Goal: Information Seeking & Learning: Learn about a topic

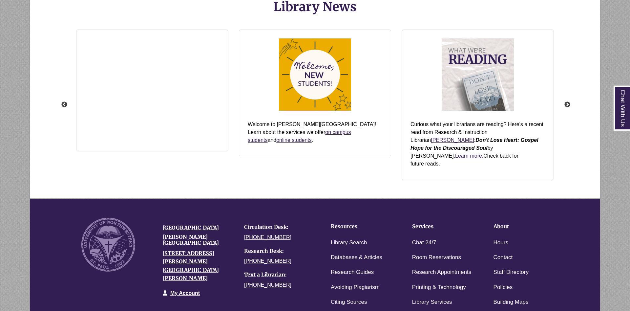
scroll to position [839, 0]
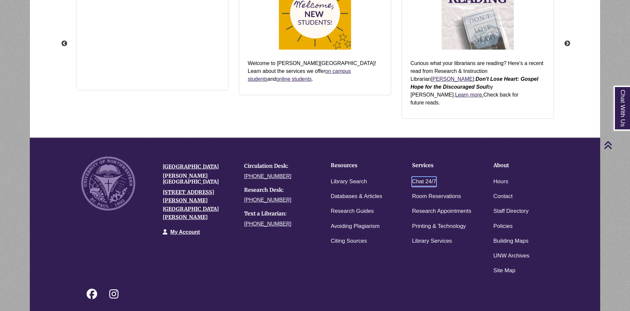
click at [426, 177] on link "Chat 24/7" at bounding box center [424, 182] width 24 height 10
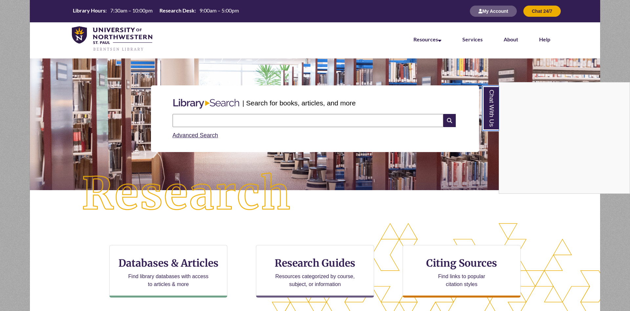
click at [494, 123] on link "Chat With Us" at bounding box center [490, 108] width 17 height 45
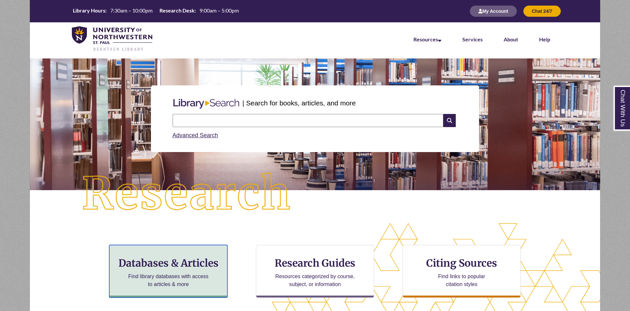
click at [198, 264] on h3 "Databases & Articles" at bounding box center [168, 263] width 107 height 12
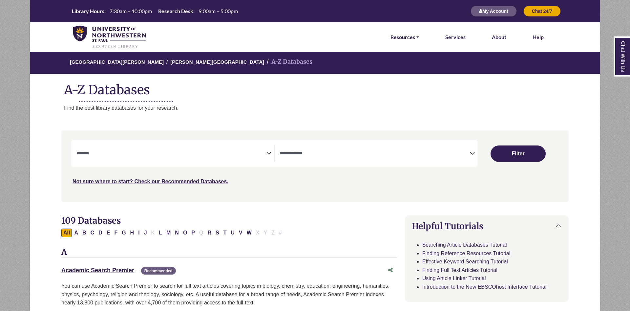
select select "Database Subject Filter"
select select "Database Types Filter"
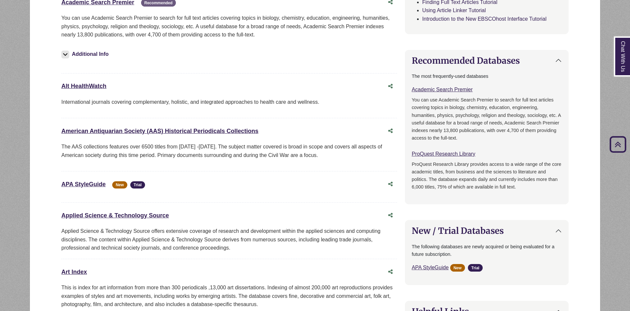
scroll to position [100, 0]
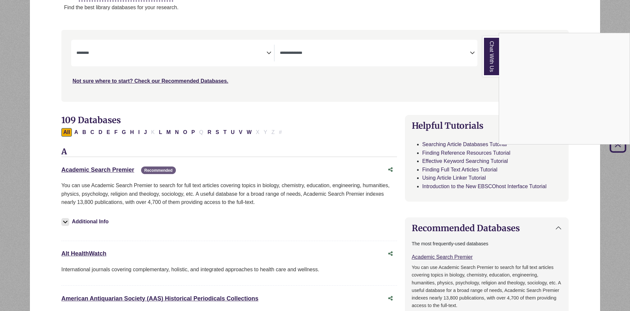
click at [494, 60] on link "Chat With Us" at bounding box center [491, 56] width 16 height 40
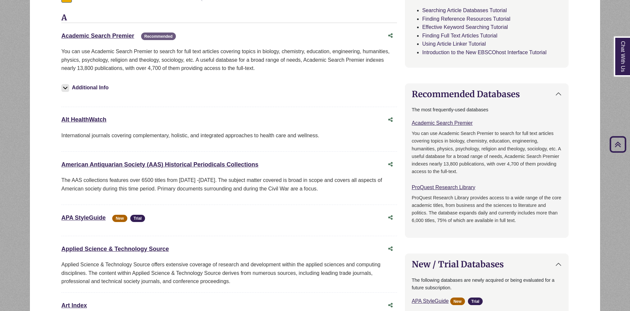
scroll to position [0, 0]
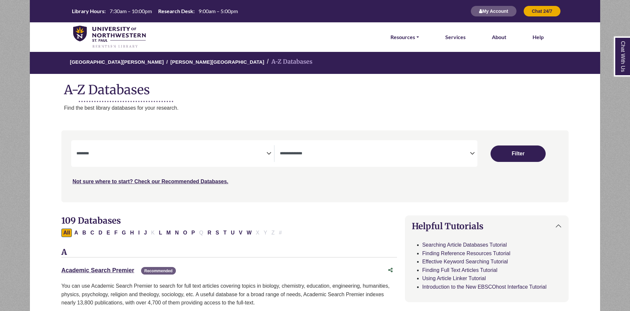
click at [398, 78] on h1 "A-Z Databases" at bounding box center [315, 87] width 570 height 20
drag, startPoint x: 126, startPoint y: 235, endPoint x: 56, endPoint y: 272, distance: 79.1
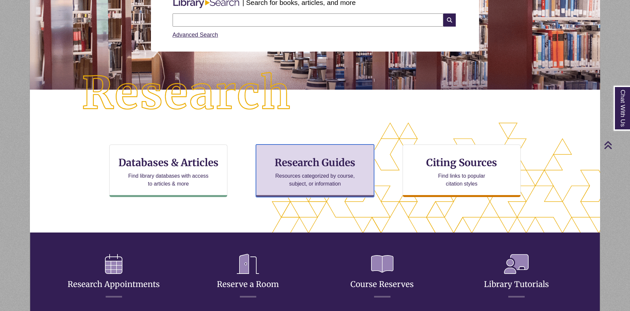
click at [312, 161] on h3 "Research Guides" at bounding box center [315, 162] width 107 height 12
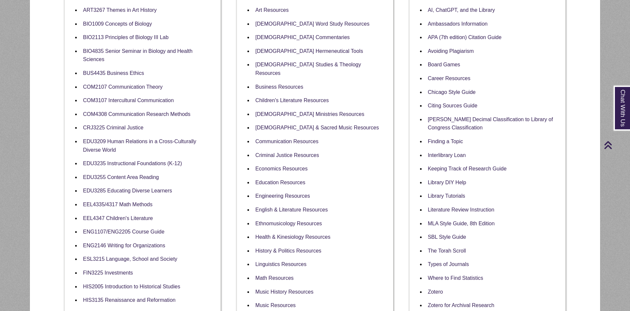
scroll to position [201, 0]
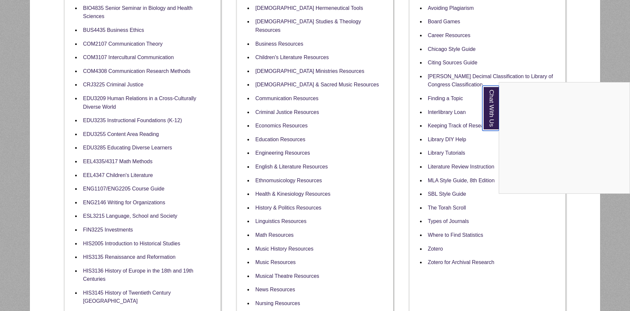
click at [487, 102] on link "Chat With Us" at bounding box center [490, 108] width 17 height 45
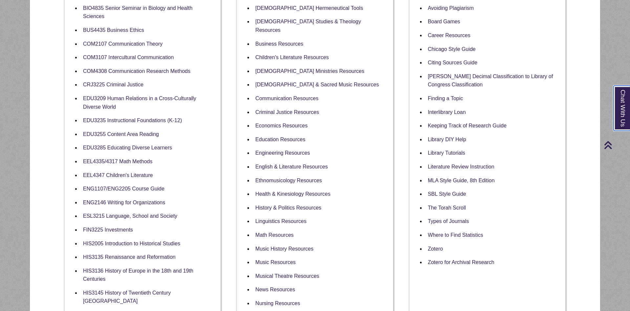
scroll to position [67, 0]
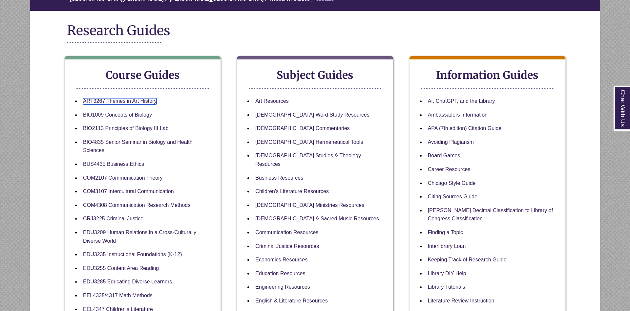
click at [131, 104] on link "ART3267 Themes in Art History" at bounding box center [120, 101] width 74 height 6
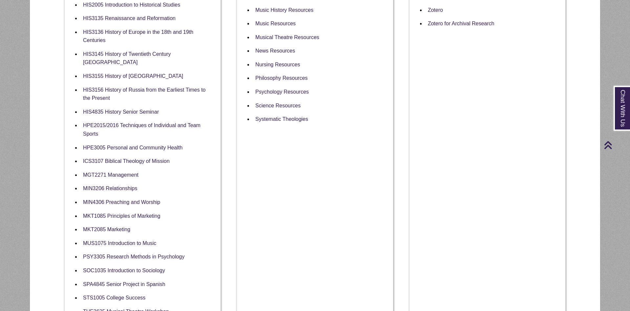
scroll to position [435, 0]
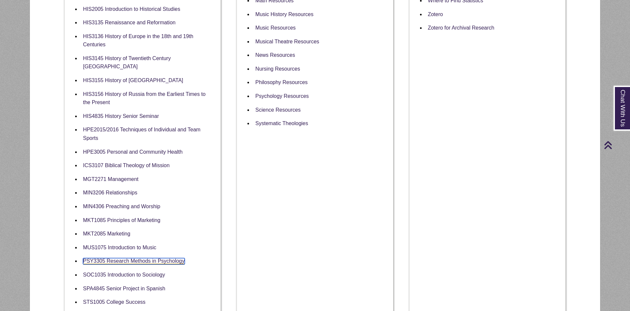
click at [167, 258] on link "PSY3305 Research Methods in Psychology" at bounding box center [134, 261] width 102 height 6
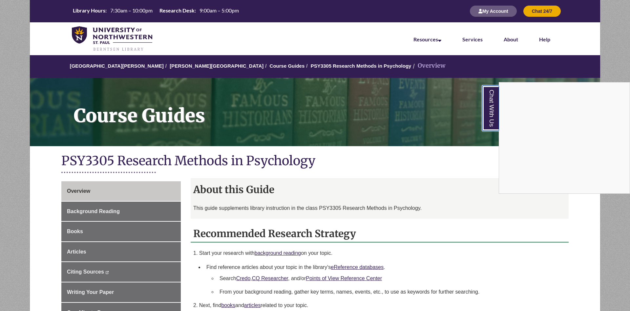
click link "Chat With Us"
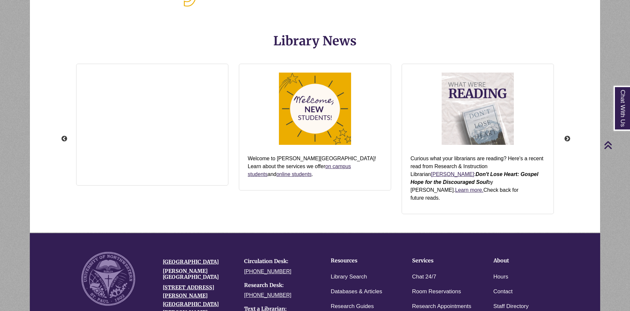
scroll to position [701, 0]
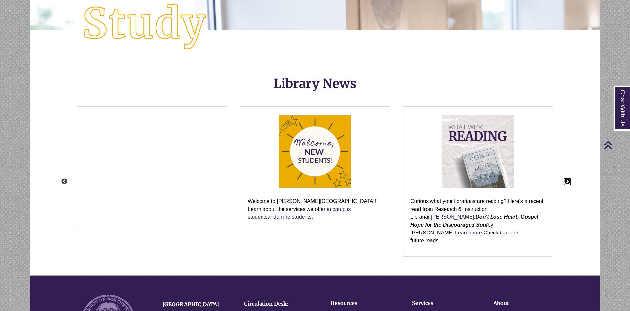
click at [568, 178] on button "Next" at bounding box center [567, 181] width 7 height 7
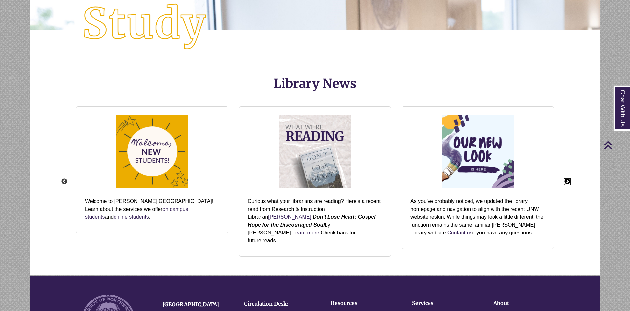
click at [568, 178] on button "Next" at bounding box center [567, 181] width 7 height 7
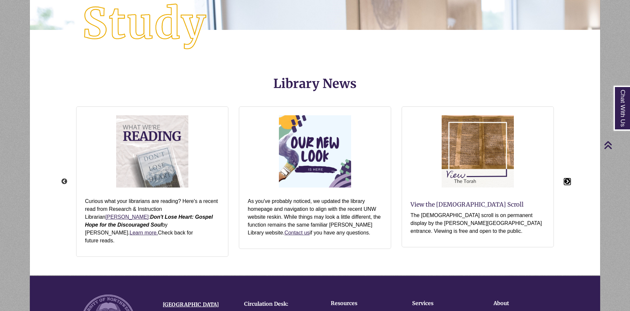
click at [568, 178] on button "Next" at bounding box center [567, 181] width 7 height 7
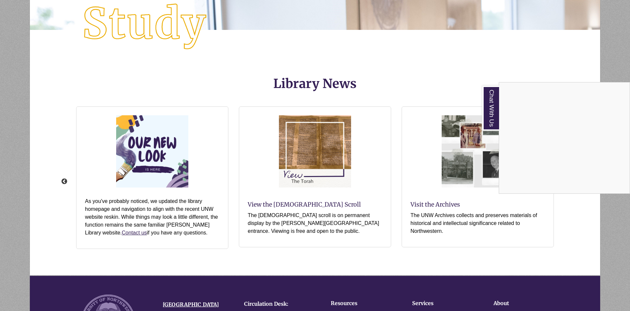
click at [62, 177] on div "Chat With Us" at bounding box center [315, 155] width 630 height 311
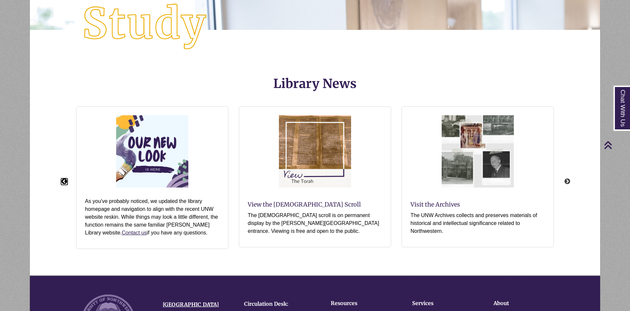
click at [62, 178] on button "Previous" at bounding box center [64, 181] width 7 height 7
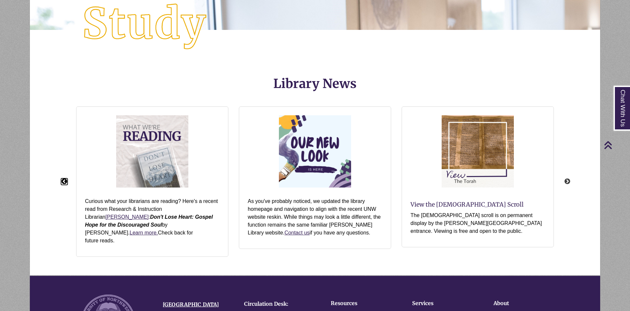
click at [62, 178] on button "Previous" at bounding box center [64, 181] width 7 height 7
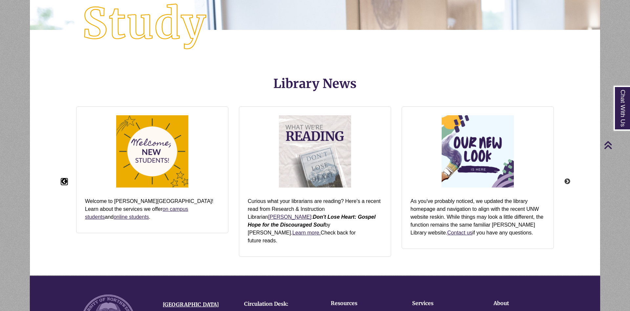
click at [62, 178] on button "Previous" at bounding box center [64, 181] width 7 height 7
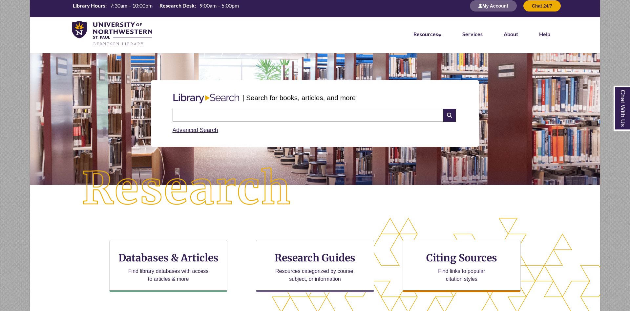
scroll to position [100, 0]
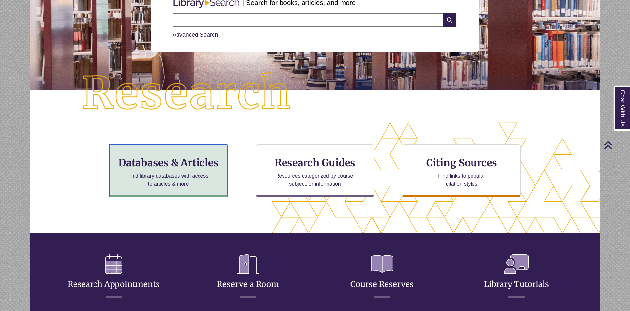
click at [169, 172] on p "Find library databases with access to articles & more" at bounding box center [169, 180] width 86 height 16
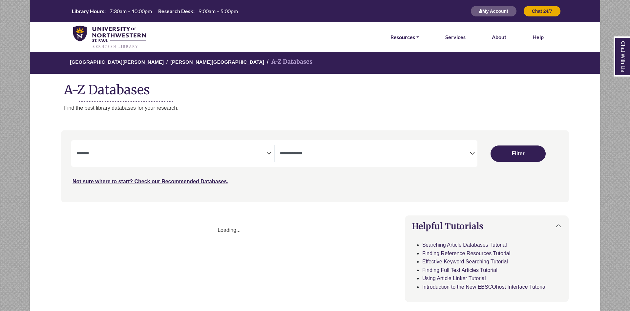
select select "Database Subject Filter"
select select "Database Types Filter"
select select "Database Subject Filter"
select select "Database Types Filter"
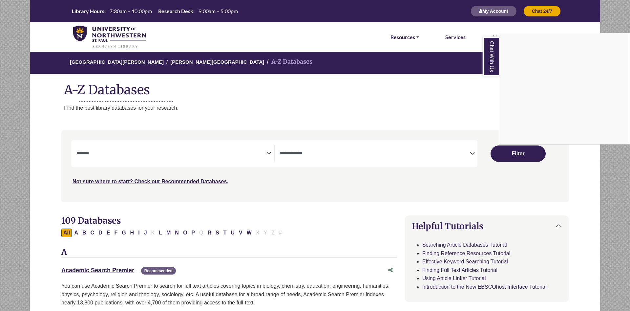
click at [378, 81] on div "Chat With Us" at bounding box center [315, 155] width 630 height 311
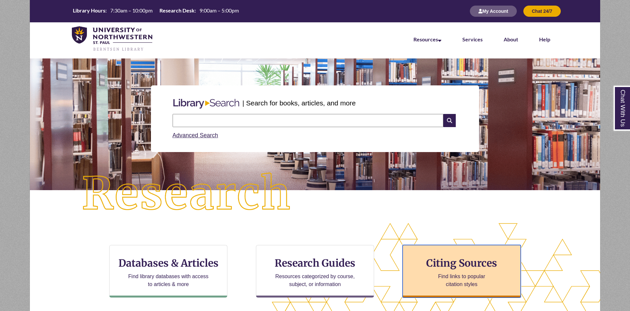
click at [446, 276] on p "Find links to popular citation styles" at bounding box center [462, 280] width 64 height 16
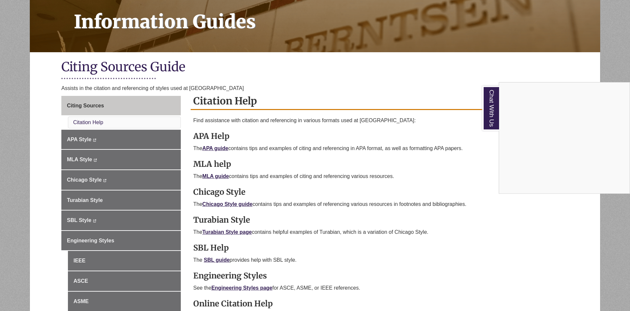
scroll to position [134, 0]
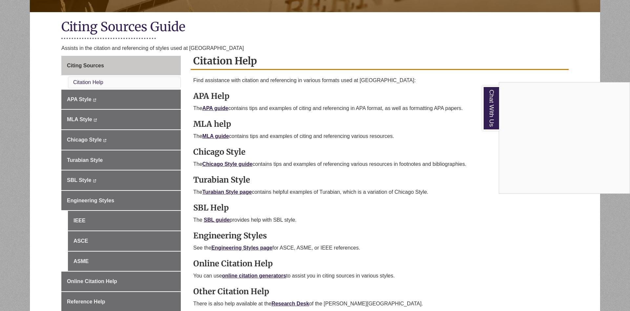
click at [239, 164] on div "Chat With Us" at bounding box center [315, 155] width 630 height 311
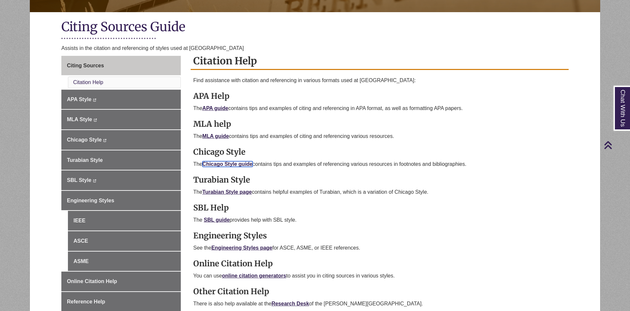
click at [239, 164] on link "Chicago Style guide" at bounding box center [227, 164] width 50 height 6
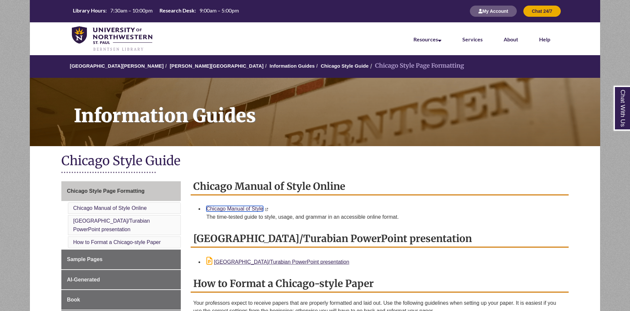
click at [244, 207] on link "Chicago Manual of Style" at bounding box center [234, 209] width 57 height 6
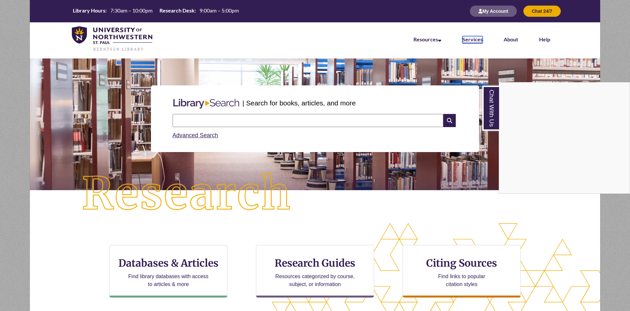
click at [476, 41] on link "Services" at bounding box center [472, 39] width 20 height 7
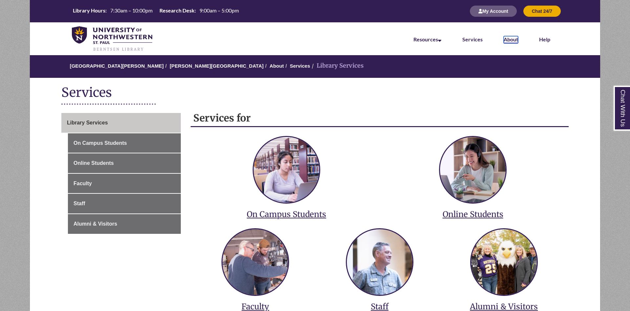
click at [516, 39] on link "About" at bounding box center [511, 39] width 14 height 7
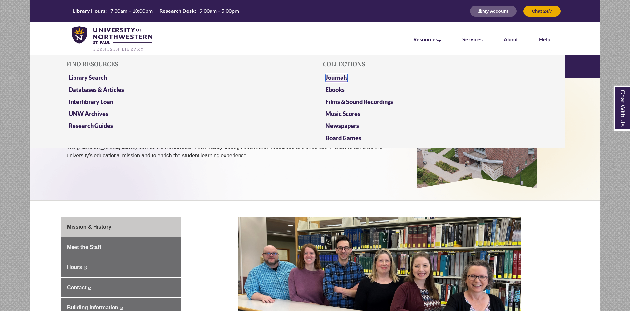
click at [340, 78] on link "Journals" at bounding box center [337, 78] width 22 height 8
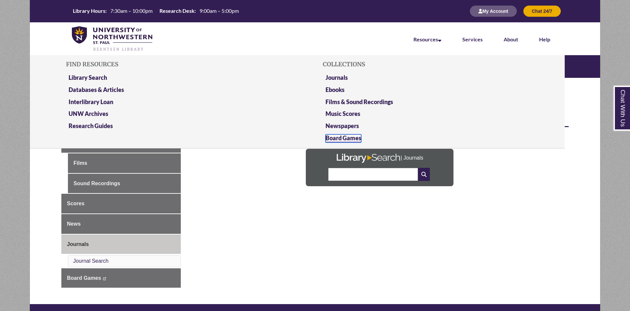
click at [348, 136] on link "Board Games" at bounding box center [344, 138] width 36 height 8
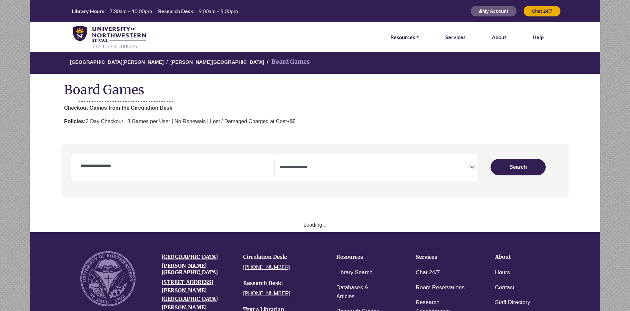
select select "Number of Players"
